Goal: Transaction & Acquisition: Purchase product/service

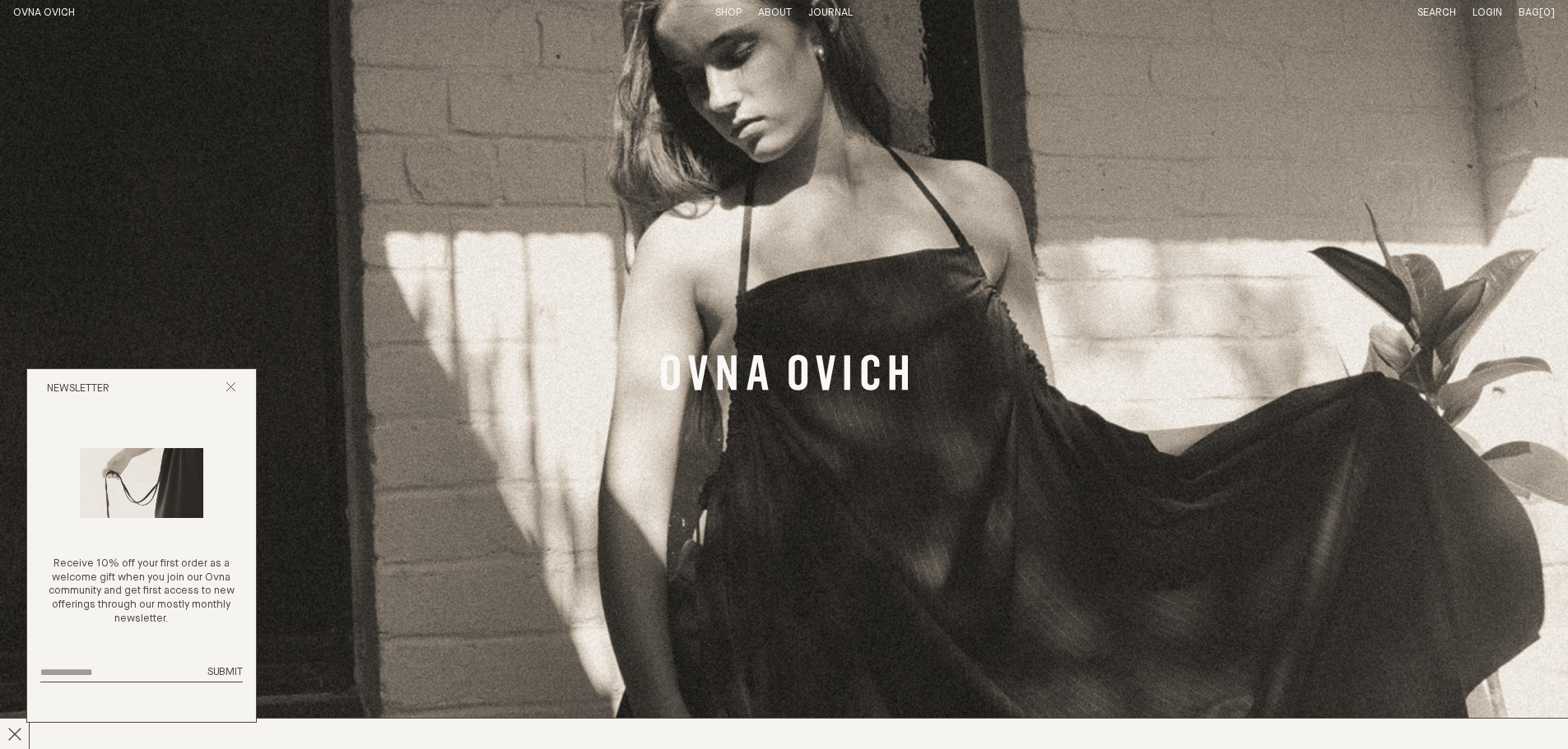
click at [230, 386] on line "Close popup" at bounding box center [231, 387] width 9 height 9
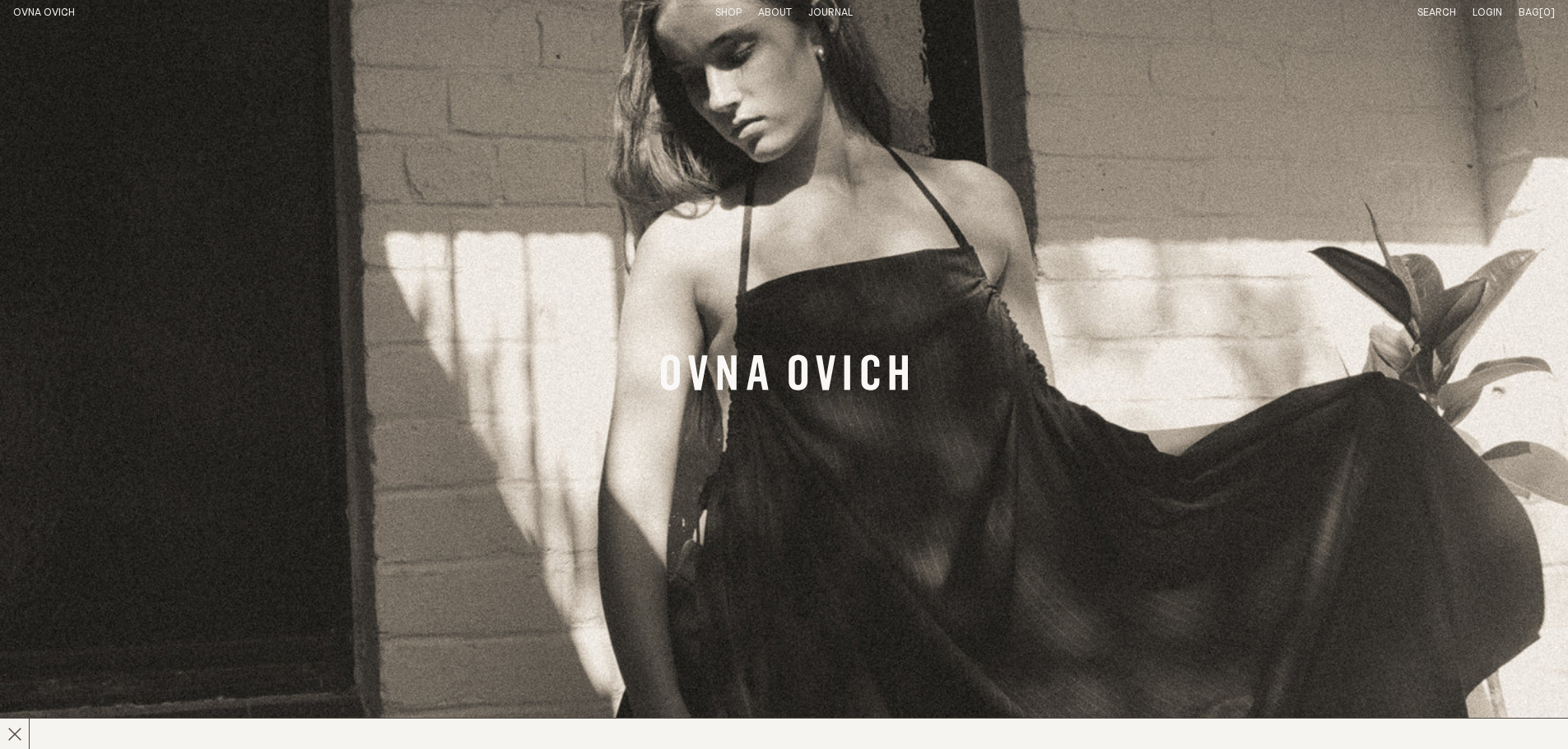
click at [726, 14] on link "Shop" at bounding box center [728, 13] width 26 height 11
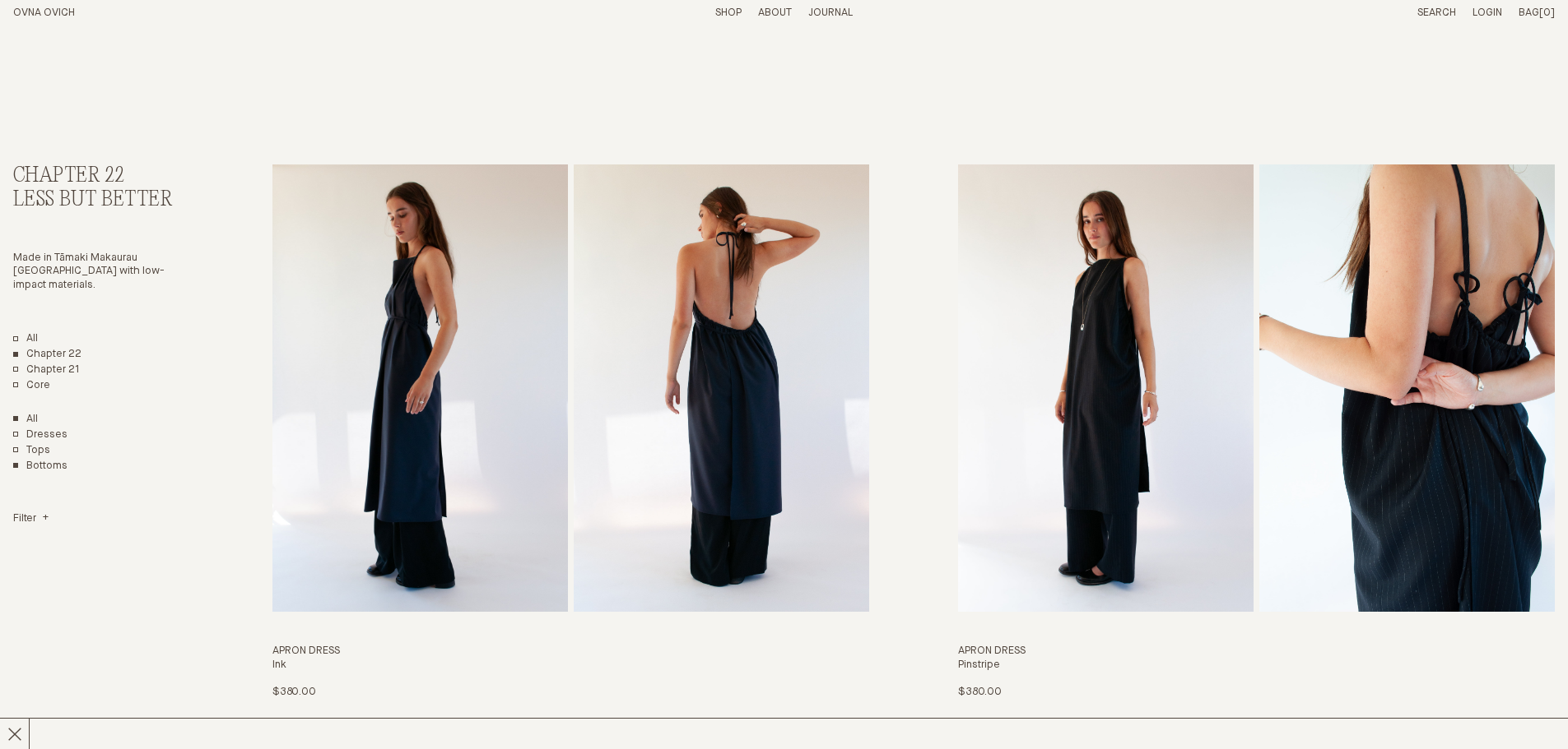
click at [46, 460] on link "Bottoms" at bounding box center [40, 466] width 55 height 14
